Goal: Task Accomplishment & Management: Use online tool/utility

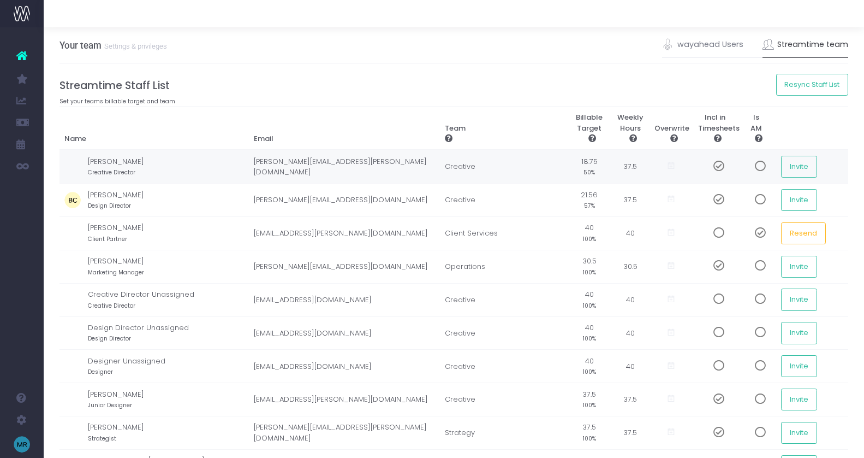
scroll to position [79, 0]
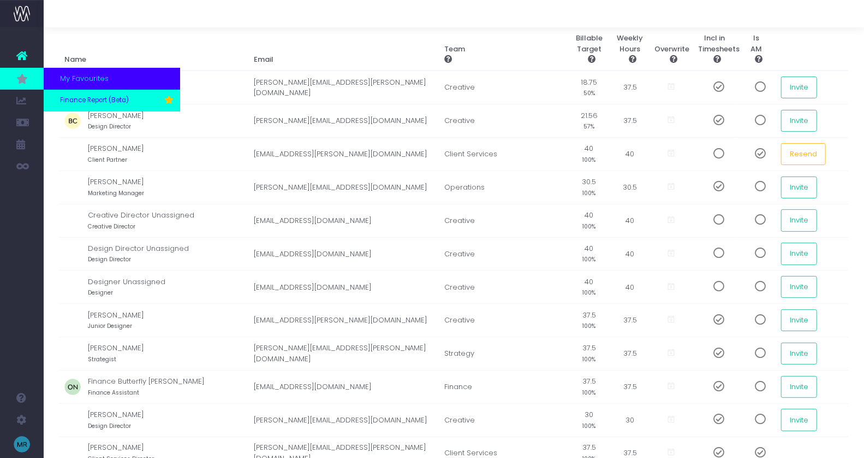
click at [64, 99] on span "Finance Report (Beta)" at bounding box center [94, 101] width 69 height 10
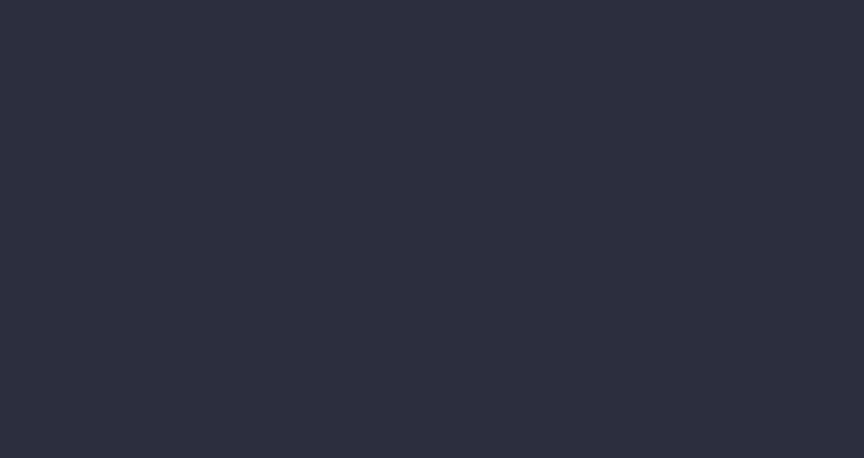
select select "finances"
select select "job"
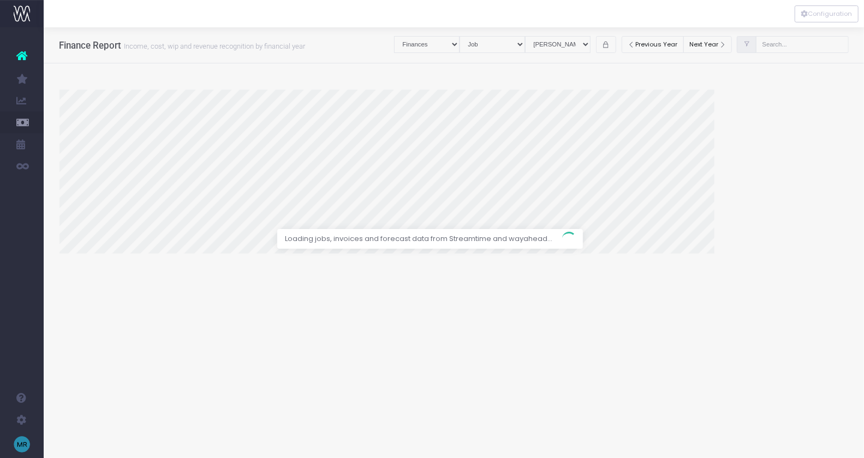
select select "revrec"
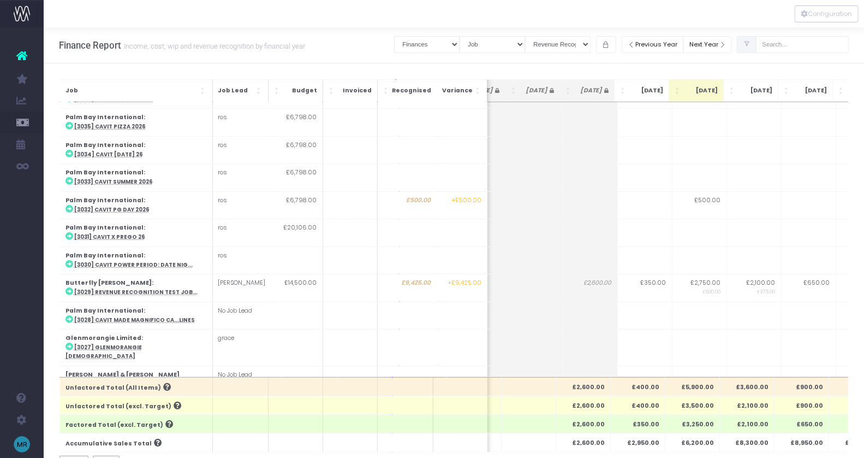
scroll to position [0, 134]
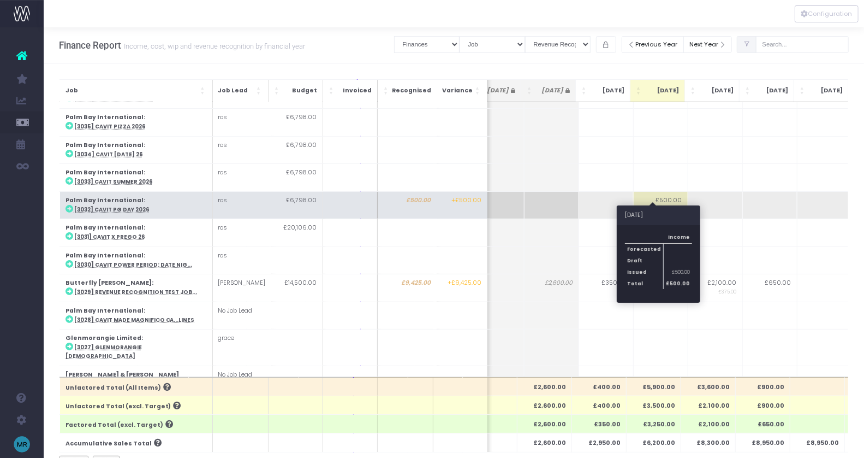
click at [661, 191] on td "£500.00" at bounding box center [660, 204] width 55 height 27
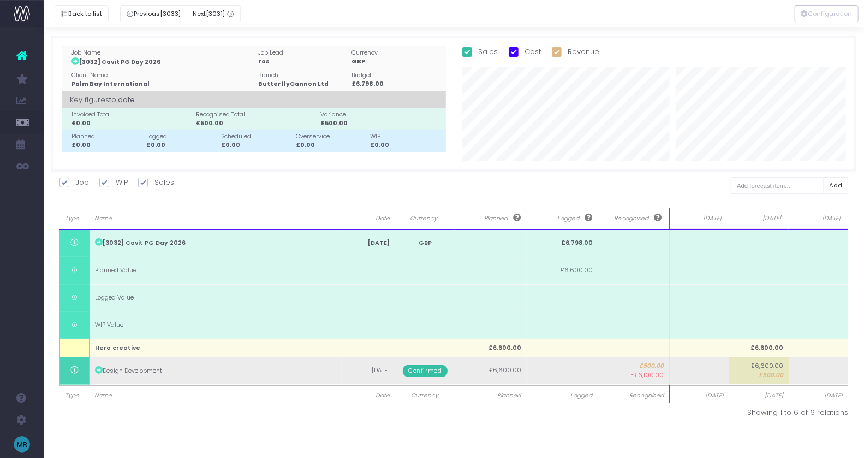
click at [771, 372] on span "£500.00" at bounding box center [771, 375] width 25 height 9
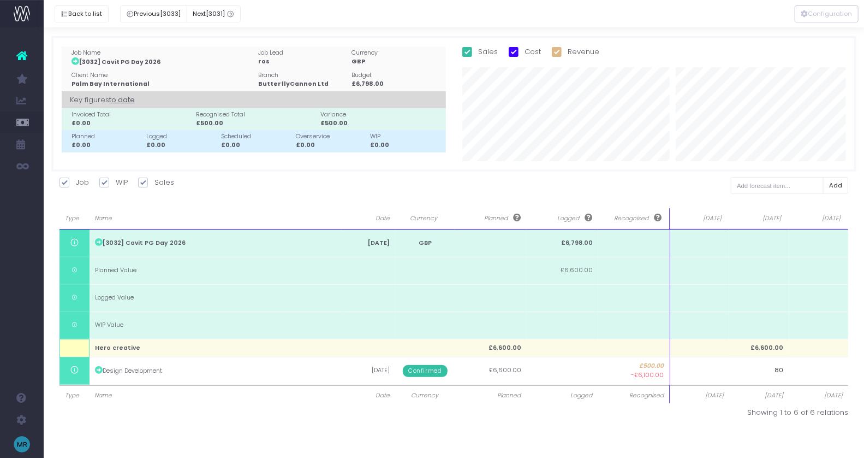
type input "800"
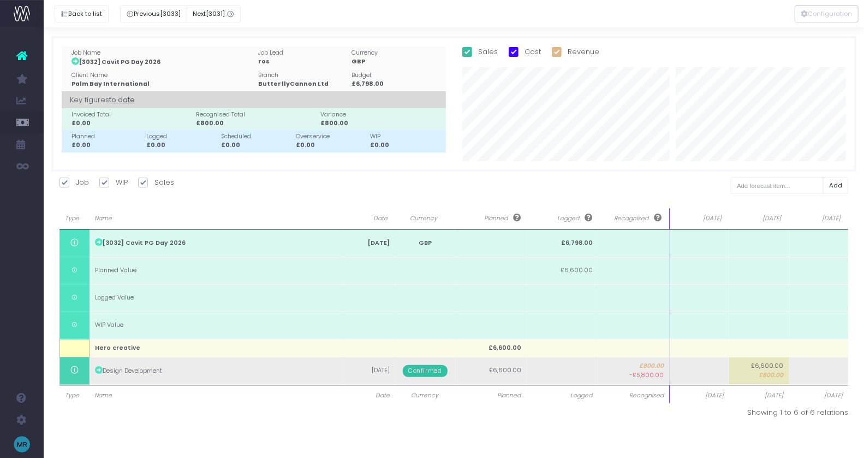
click at [814, 377] on td at bounding box center [819, 370] width 60 height 27
type input "500"
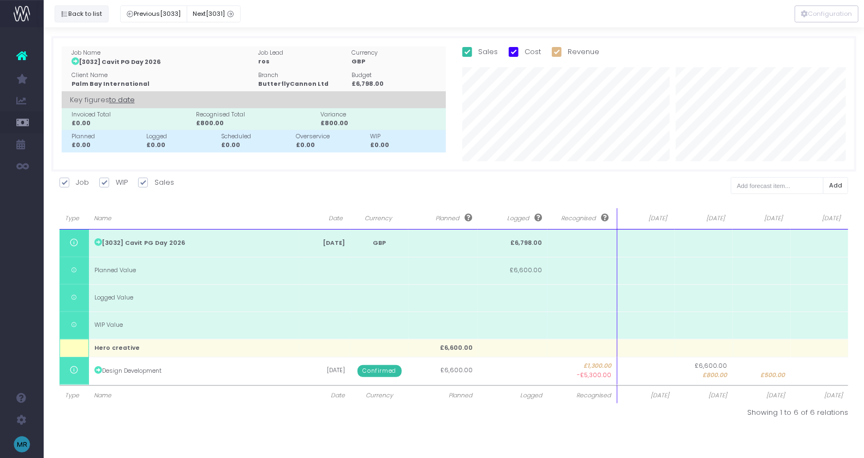
click at [79, 17] on button "Back to list" at bounding box center [82, 13] width 54 height 17
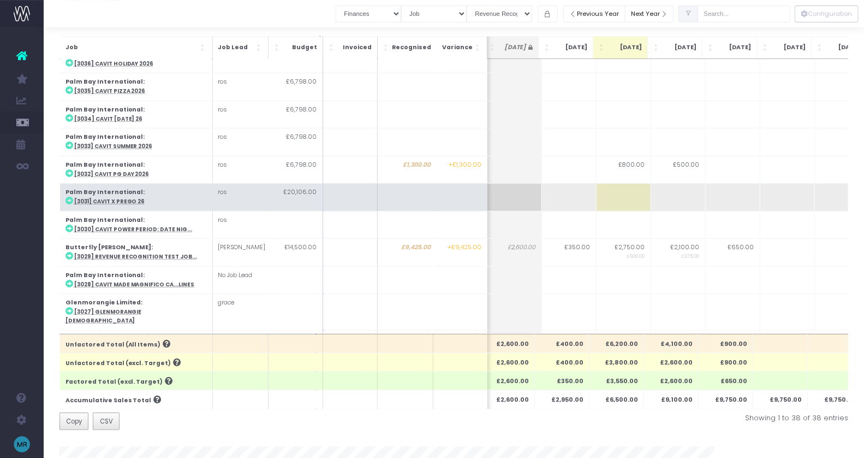
scroll to position [342, 171]
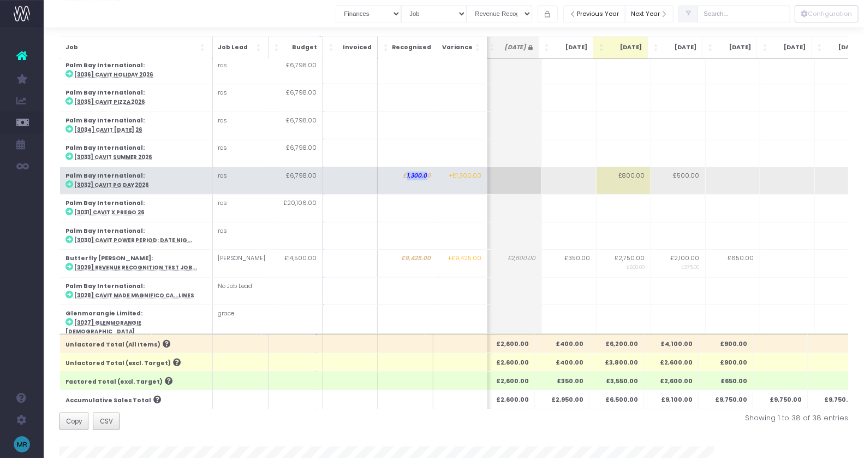
drag, startPoint x: 401, startPoint y: 156, endPoint x: 425, endPoint y: 156, distance: 23.5
click at [425, 167] on td "£1,300.00" at bounding box center [407, 180] width 60 height 27
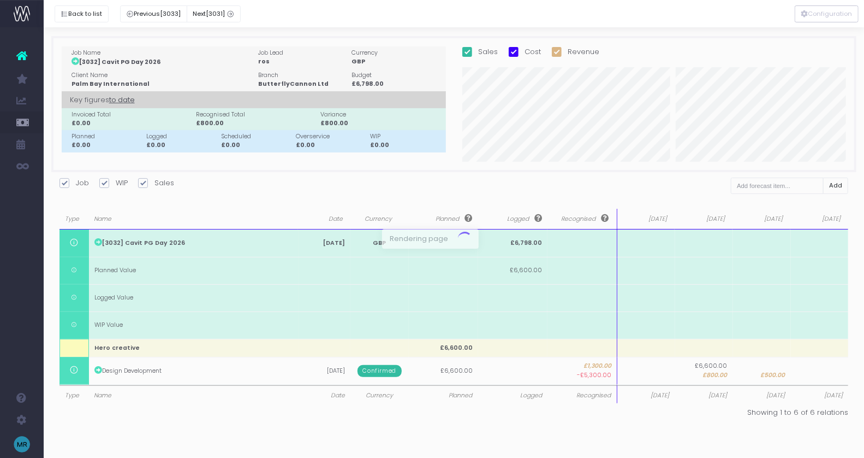
scroll to position [0, 0]
click at [73, 15] on button "Back to list" at bounding box center [82, 13] width 54 height 17
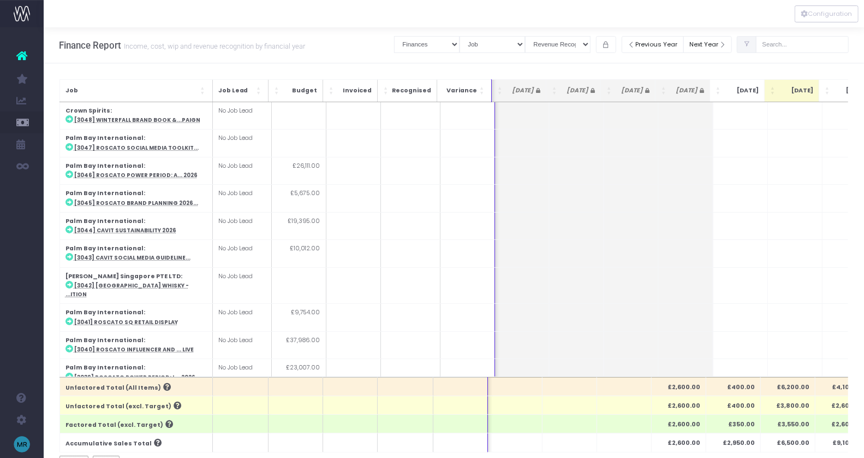
scroll to position [0, 171]
